Goal: Book appointment/travel/reservation

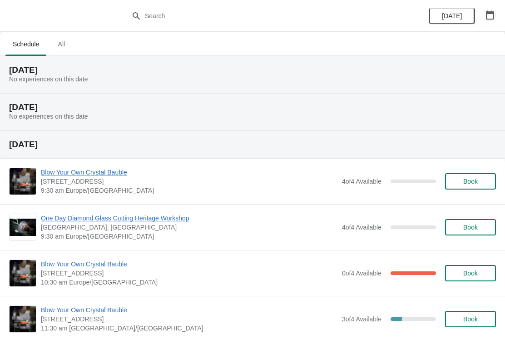
click at [491, 16] on icon "button" at bounding box center [490, 14] width 9 height 9
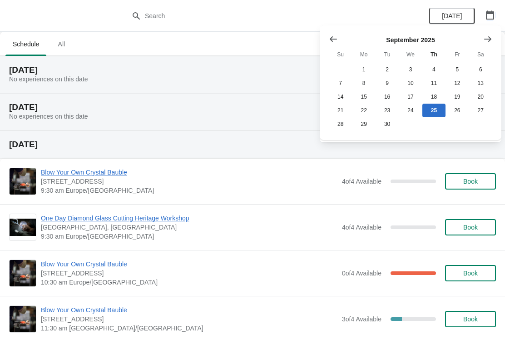
click at [487, 40] on icon "Show next month, October 2025" at bounding box center [487, 39] width 9 height 9
click at [488, 42] on icon "Show next month, November 2025" at bounding box center [487, 39] width 9 height 9
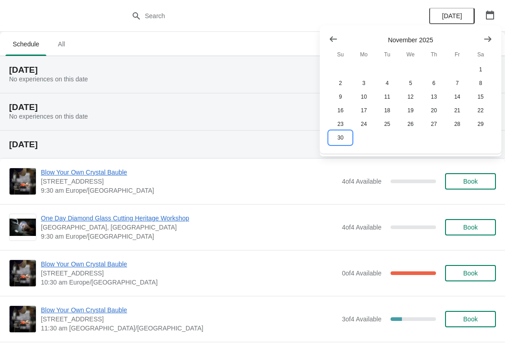
click at [340, 144] on button "30" at bounding box center [340, 138] width 23 height 14
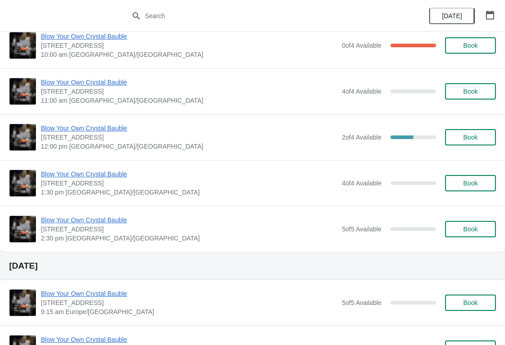
scroll to position [61, 0]
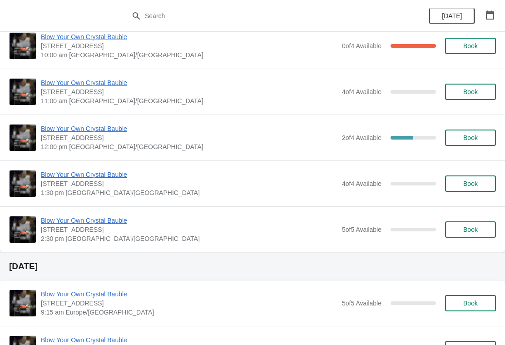
click at [470, 185] on span "Book" at bounding box center [470, 183] width 15 height 7
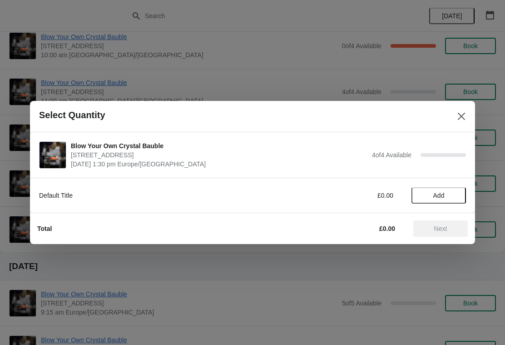
click at [437, 194] on span "Add" at bounding box center [438, 195] width 11 height 7
click at [454, 195] on icon at bounding box center [454, 195] width 3 height 3
click at [451, 195] on icon at bounding box center [455, 196] width 10 height 10
click at [454, 198] on icon at bounding box center [455, 196] width 10 height 10
click at [441, 228] on span "Next" at bounding box center [440, 228] width 13 height 7
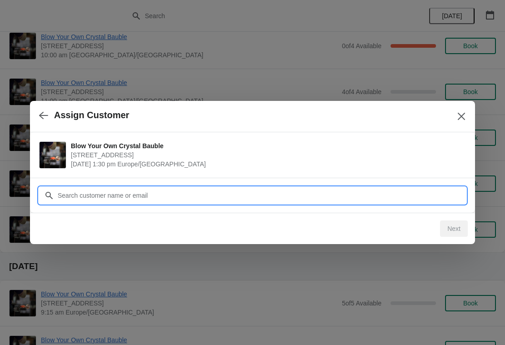
click at [121, 193] on input "Customer" at bounding box center [261, 195] width 409 height 16
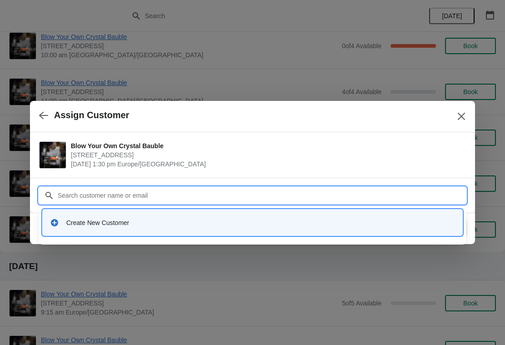
click at [59, 223] on div "Create New Customer" at bounding box center [252, 222] width 405 height 9
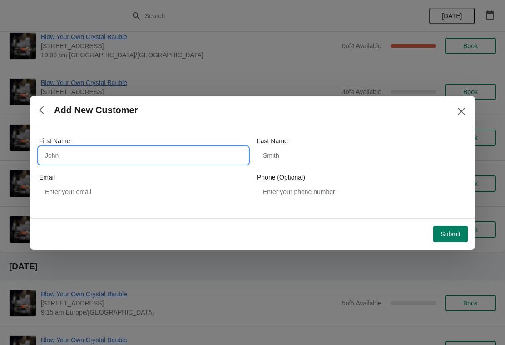
click at [61, 154] on input "First Name" at bounding box center [143, 155] width 209 height 16
type input "[PERSON_NAME]"
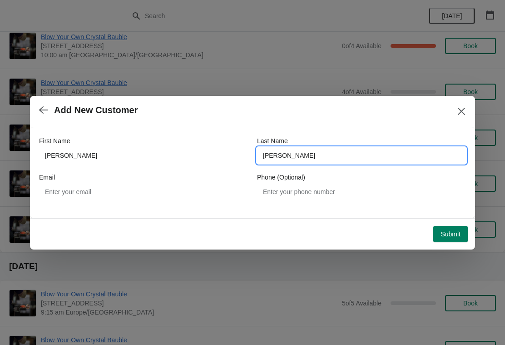
type input "[PERSON_NAME]"
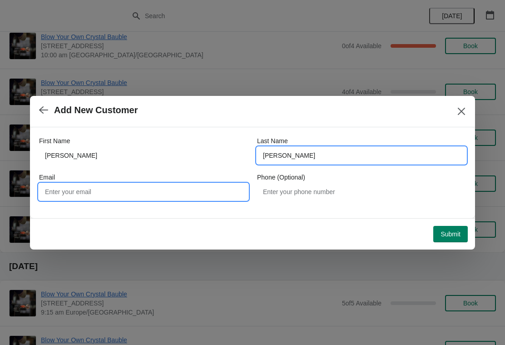
click at [154, 191] on input "Email" at bounding box center [143, 192] width 209 height 16
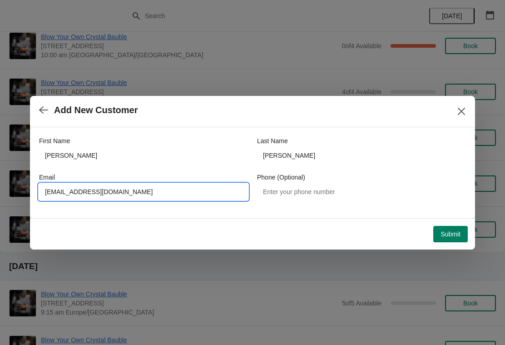
type input "[EMAIL_ADDRESS][DOMAIN_NAME]"
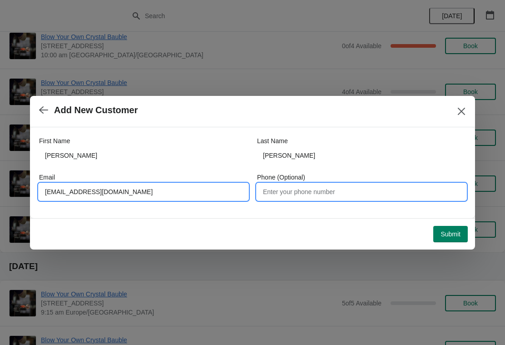
click at [440, 190] on input "Phone (Optional)" at bounding box center [361, 192] width 209 height 16
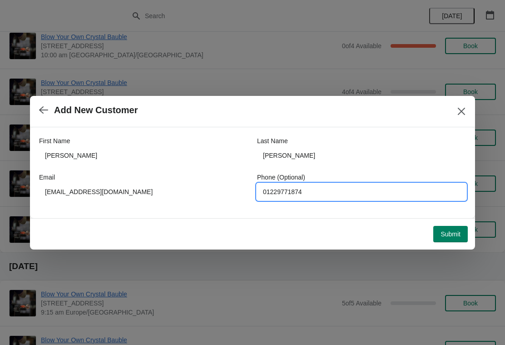
type input "01229771874"
click at [452, 237] on span "Submit" at bounding box center [451, 233] width 20 height 7
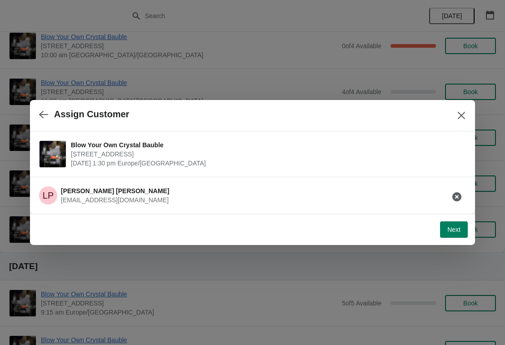
click at [457, 233] on span "Next" at bounding box center [453, 229] width 13 height 7
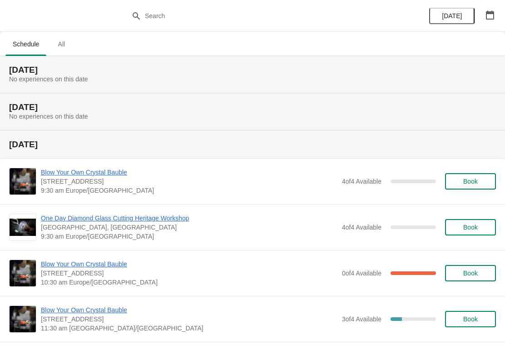
click at [493, 18] on icon "button" at bounding box center [490, 14] width 9 height 9
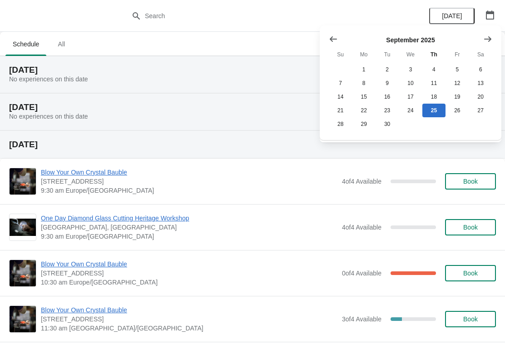
click at [492, 37] on button "Show next month, October 2025" at bounding box center [488, 39] width 16 height 16
click at [492, 37] on button "Show next month, November 2025" at bounding box center [488, 39] width 16 height 16
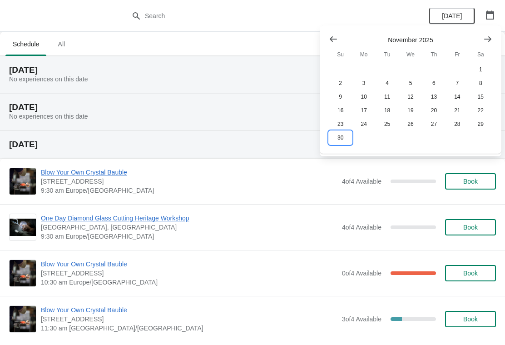
click at [344, 140] on button "30" at bounding box center [340, 138] width 23 height 14
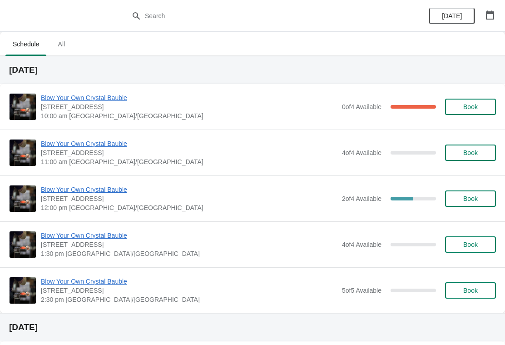
click at [470, 293] on span "Book" at bounding box center [470, 290] width 15 height 7
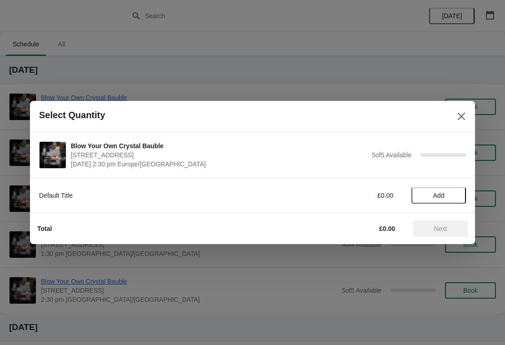
click at [454, 191] on button "Add" at bounding box center [439, 195] width 55 height 16
click at [458, 195] on icon at bounding box center [455, 196] width 10 height 10
click at [447, 232] on span "Next" at bounding box center [440, 228] width 13 height 7
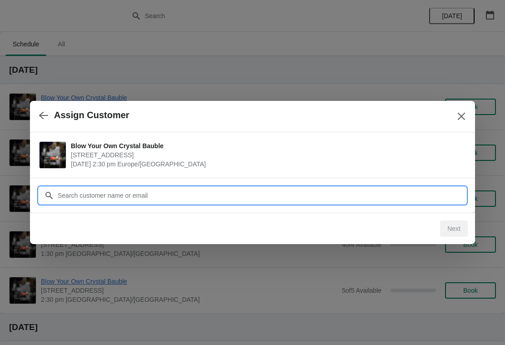
click at [174, 196] on input "Customer" at bounding box center [261, 195] width 409 height 16
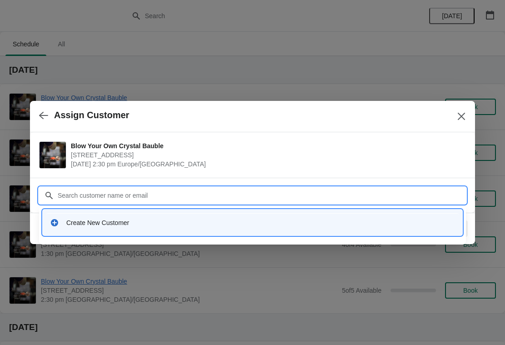
click at [109, 216] on div "Create New Customer" at bounding box center [252, 222] width 412 height 19
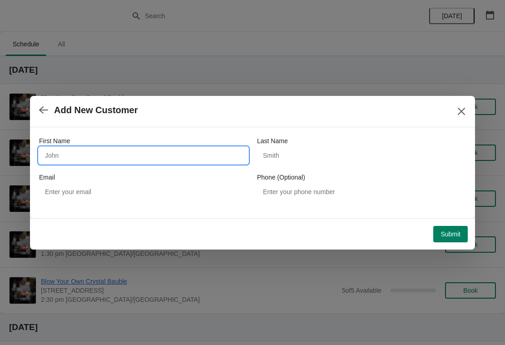
click at [117, 153] on input "First Name" at bounding box center [143, 155] width 209 height 16
type input "[PERSON_NAME]"
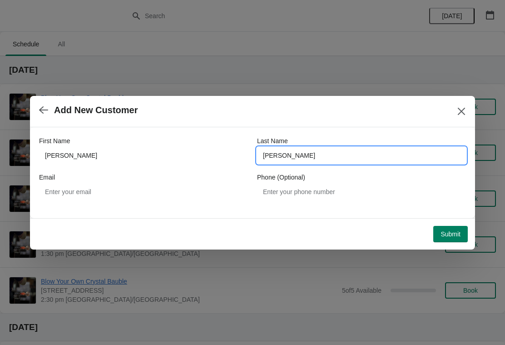
type input "[PERSON_NAME]"
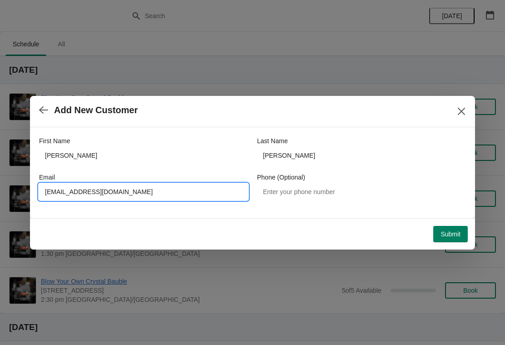
type input "[EMAIL_ADDRESS][DOMAIN_NAME]"
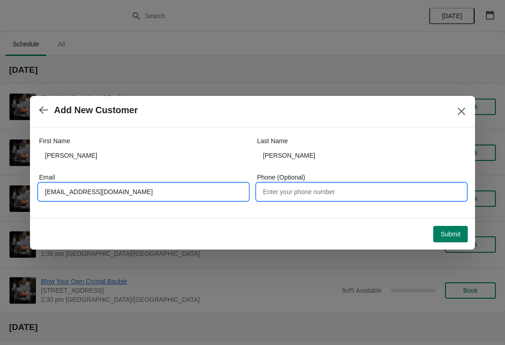
click at [352, 191] on input "Phone (Optional)" at bounding box center [361, 192] width 209 height 16
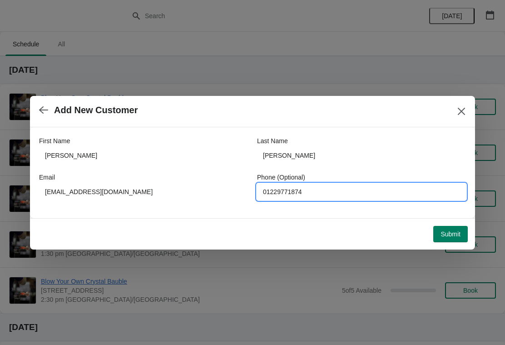
type input "01229771874"
click at [457, 234] on span "Submit" at bounding box center [451, 233] width 20 height 7
